Goal: Transaction & Acquisition: Purchase product/service

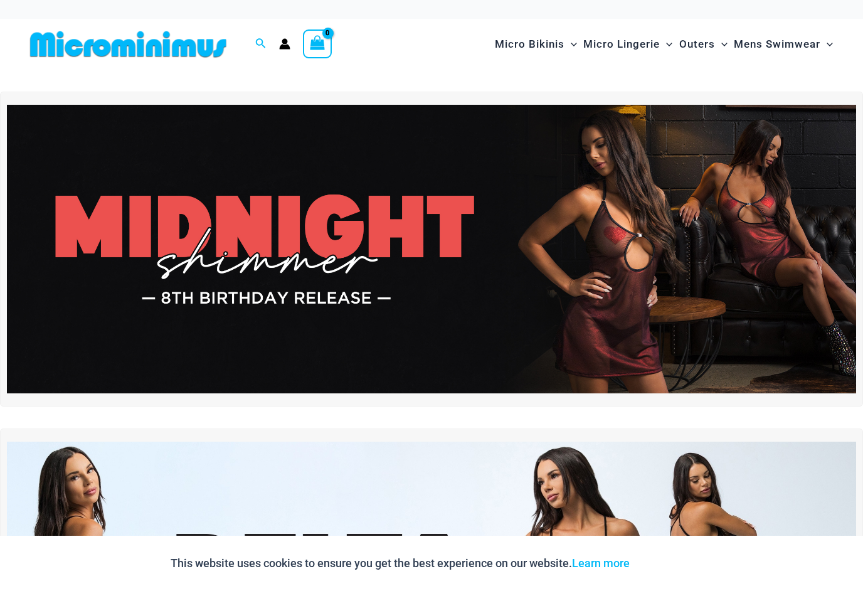
click at [816, 45] on span "Mens Swimwear" at bounding box center [777, 44] width 87 height 32
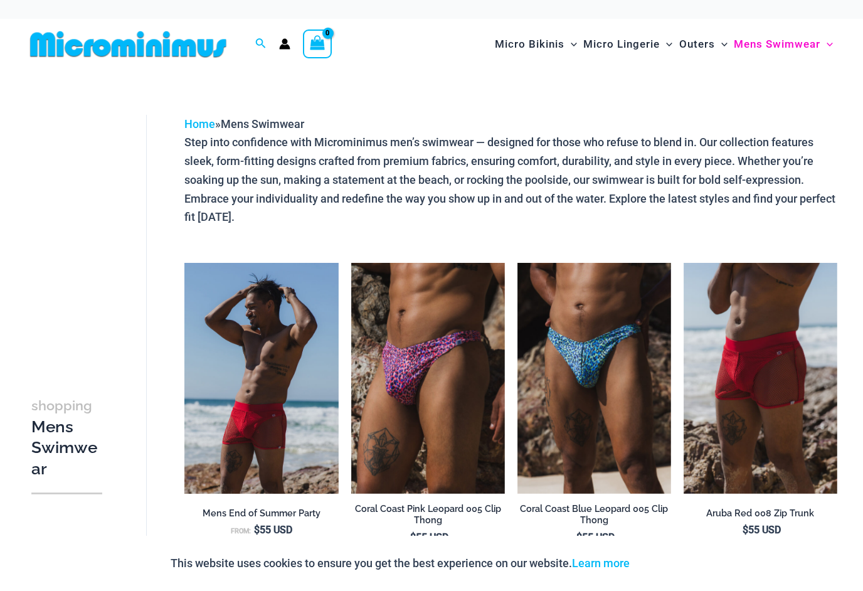
click at [518, 263] on img at bounding box center [518, 263] width 0 height 0
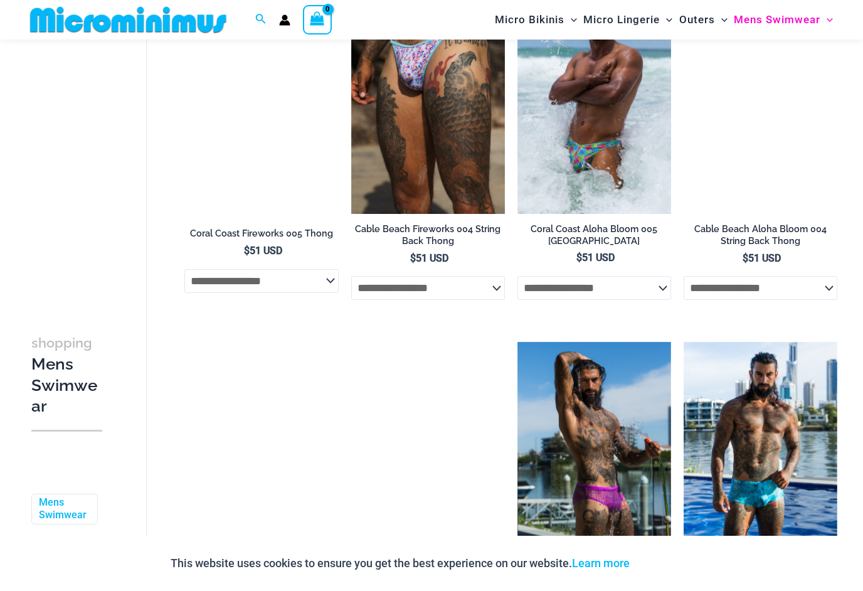
scroll to position [1339, 0]
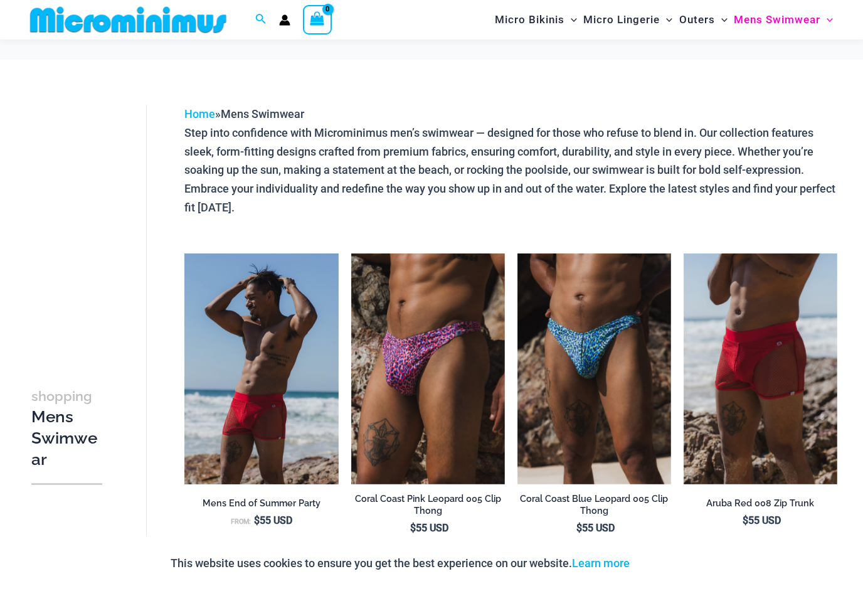
scroll to position [1359, 0]
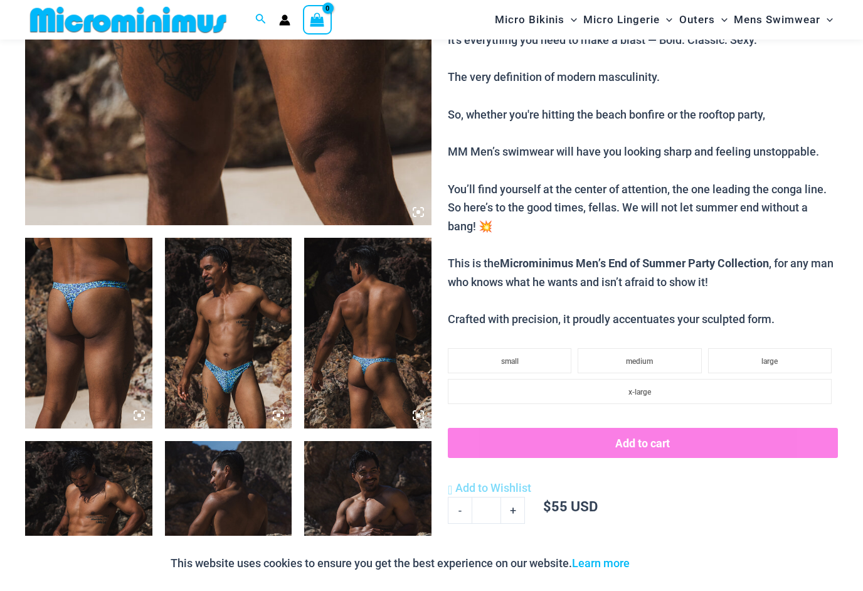
scroll to position [508, 0]
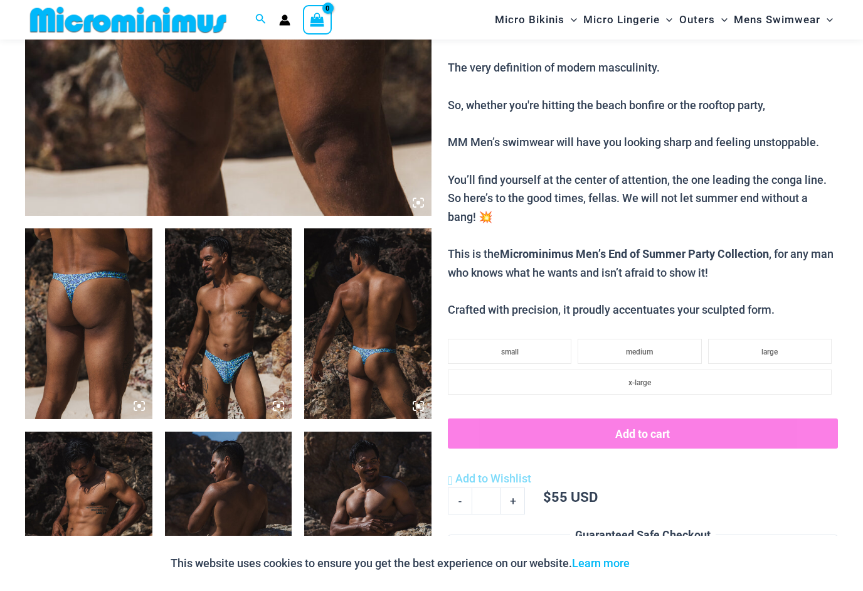
click at [366, 342] on img at bounding box center [367, 323] width 127 height 191
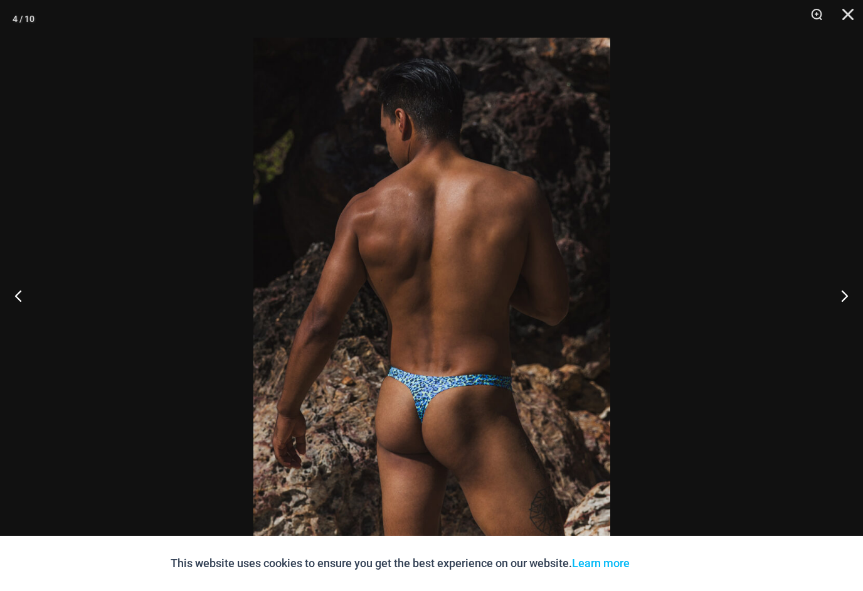
click at [857, 4] on button "Close" at bounding box center [843, 19] width 31 height 38
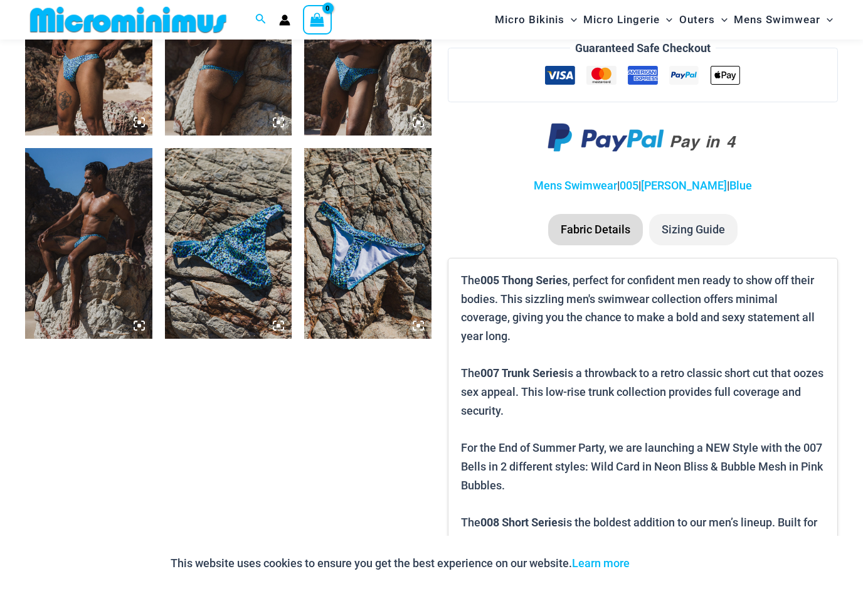
scroll to position [978, 0]
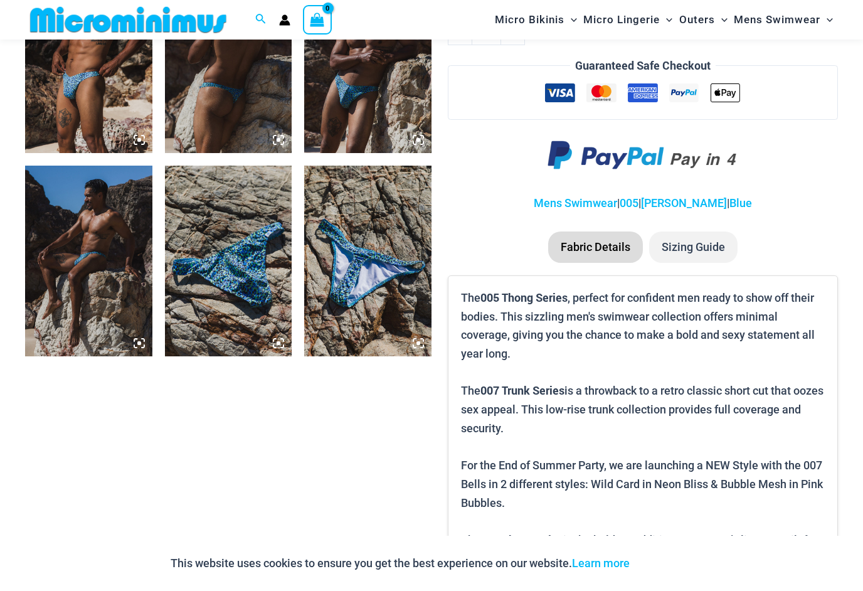
click at [383, 257] on img at bounding box center [367, 261] width 127 height 191
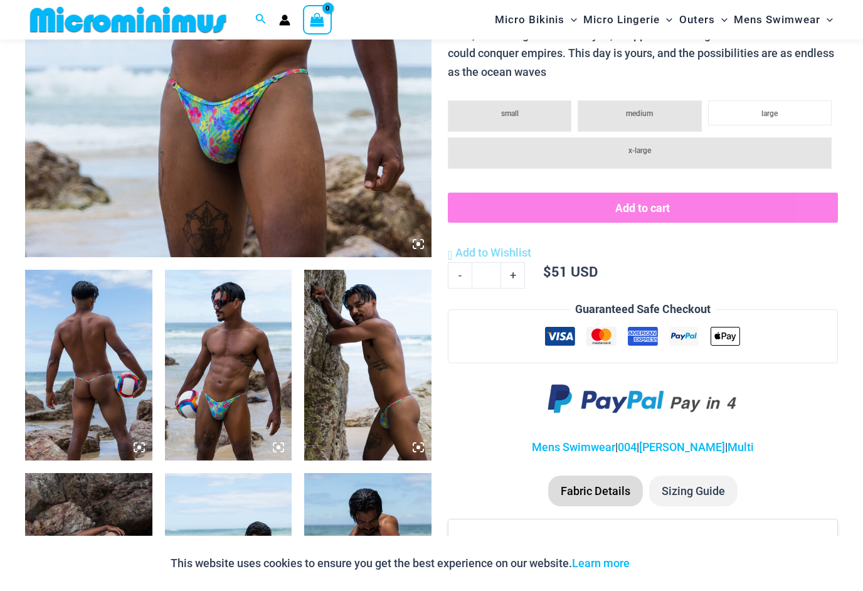
scroll to position [469, 0]
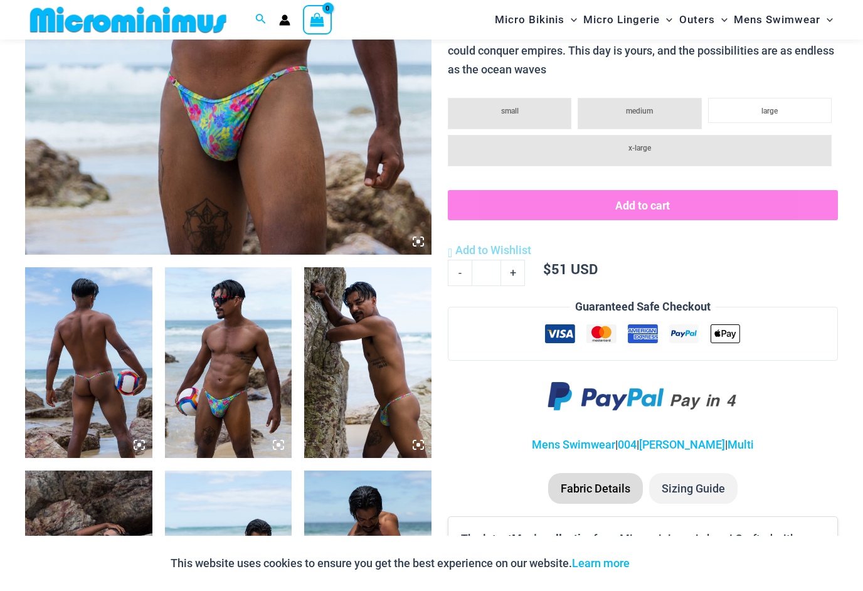
click at [109, 366] on img at bounding box center [88, 362] width 127 height 191
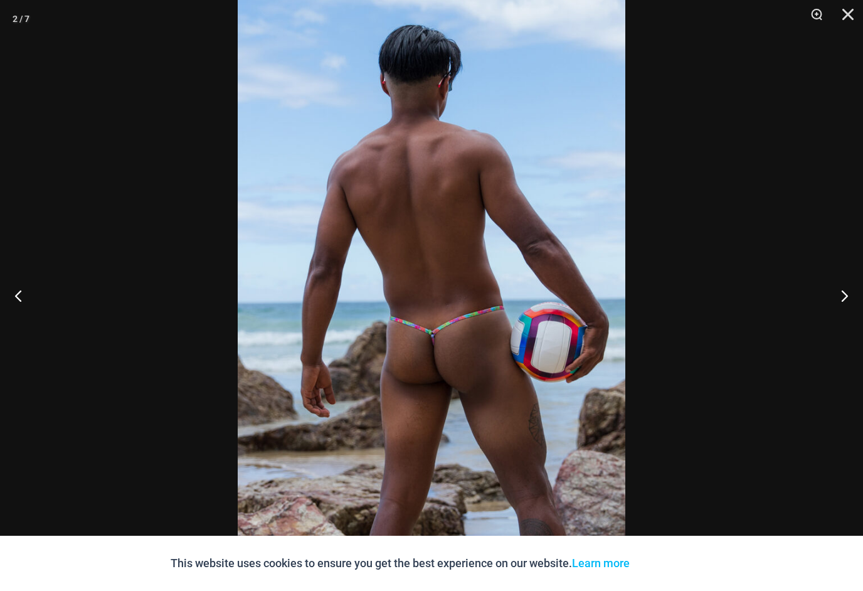
scroll to position [488, 0]
